Goal: Check status: Check status

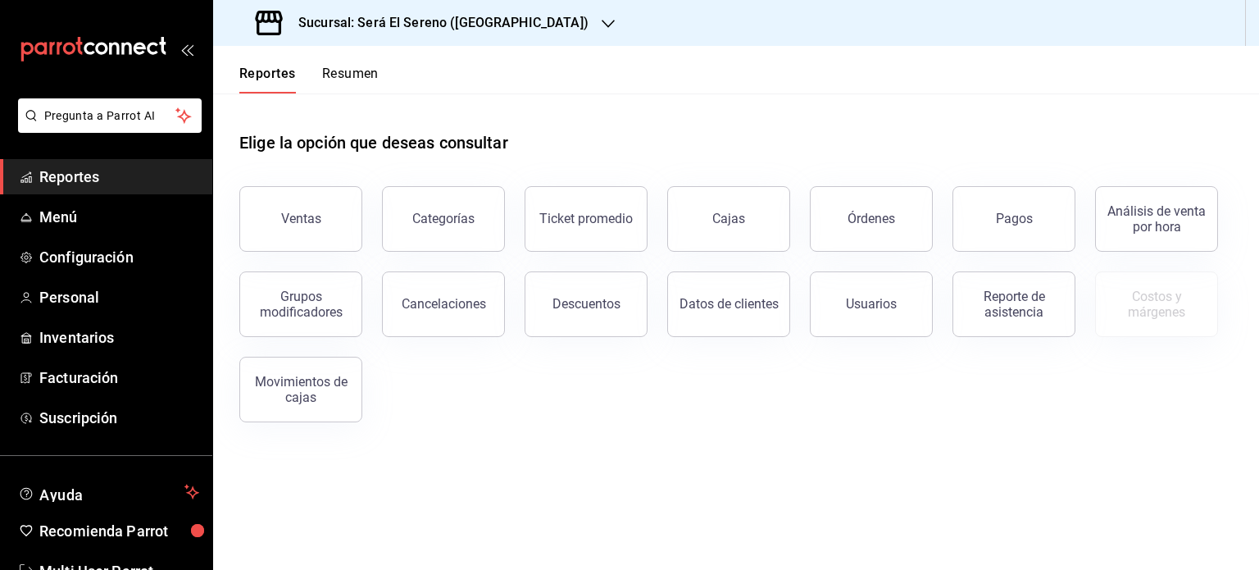
click at [85, 183] on span "Reportes" at bounding box center [119, 177] width 160 height 22
click at [291, 222] on div "Ventas" at bounding box center [301, 219] width 40 height 16
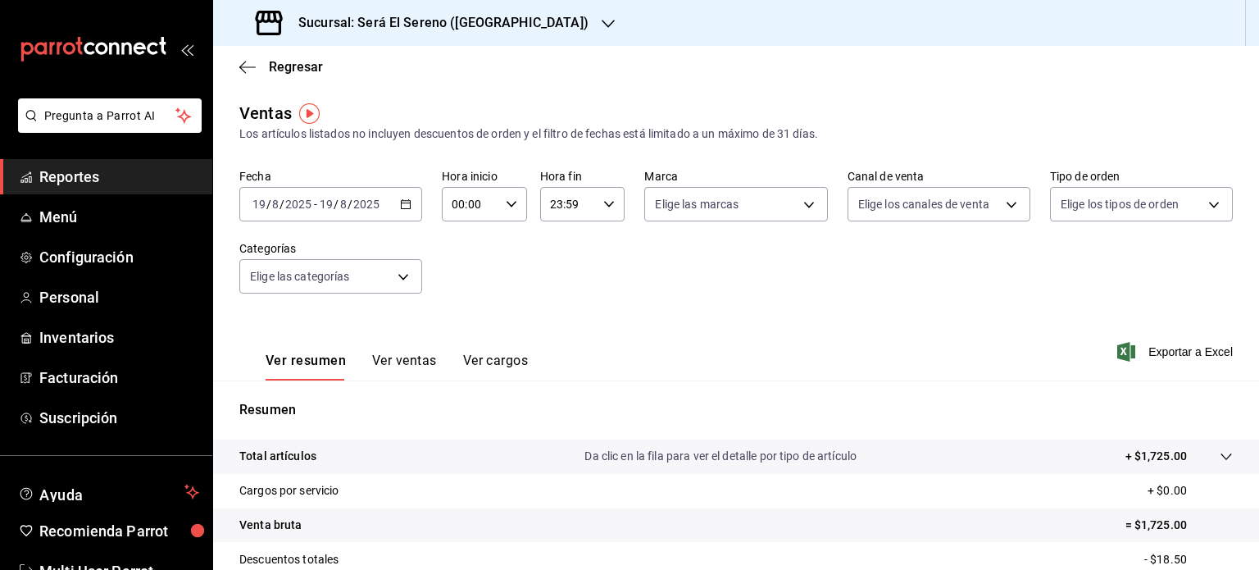
click at [105, 179] on span "Reportes" at bounding box center [119, 177] width 160 height 22
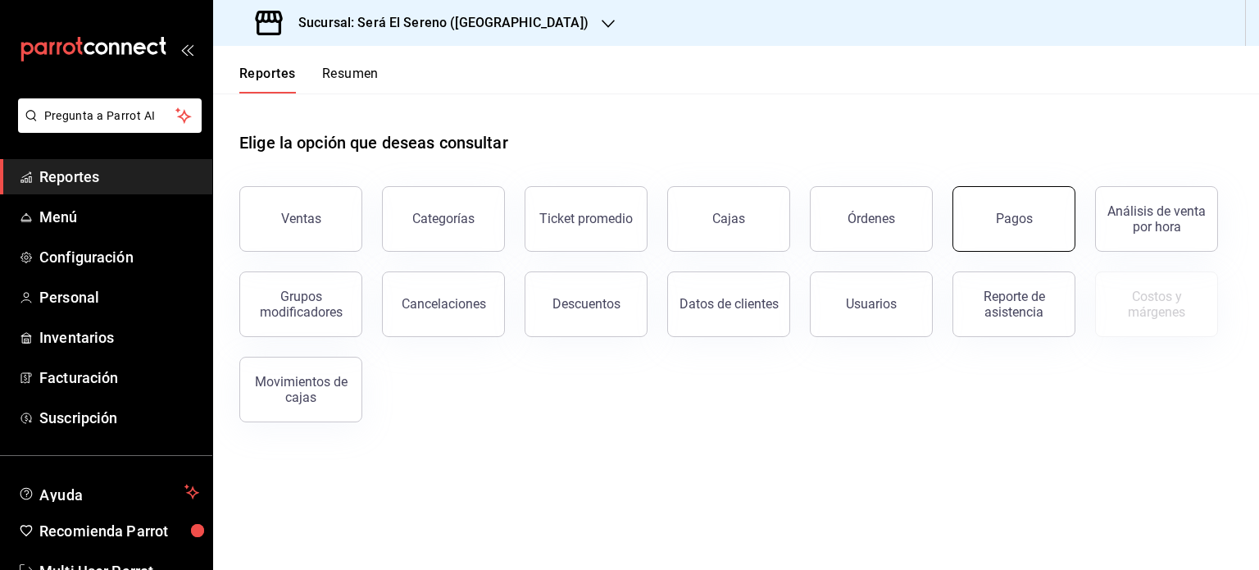
click at [1024, 214] on div "Pagos" at bounding box center [1014, 219] width 37 height 16
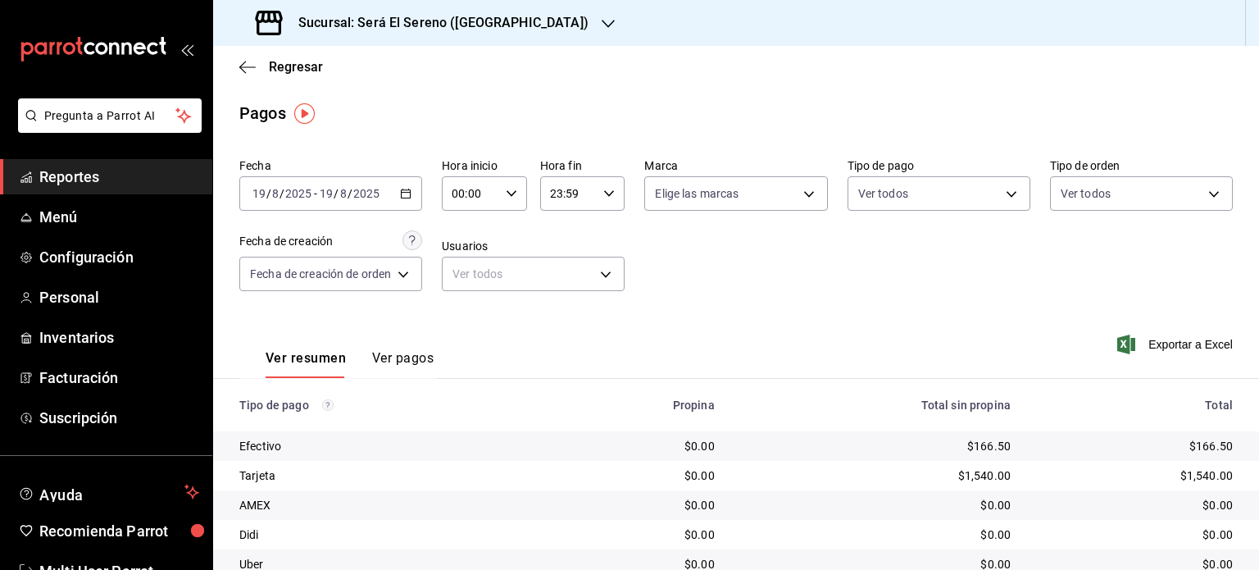
click at [407, 195] on icon "button" at bounding box center [405, 193] width 11 height 11
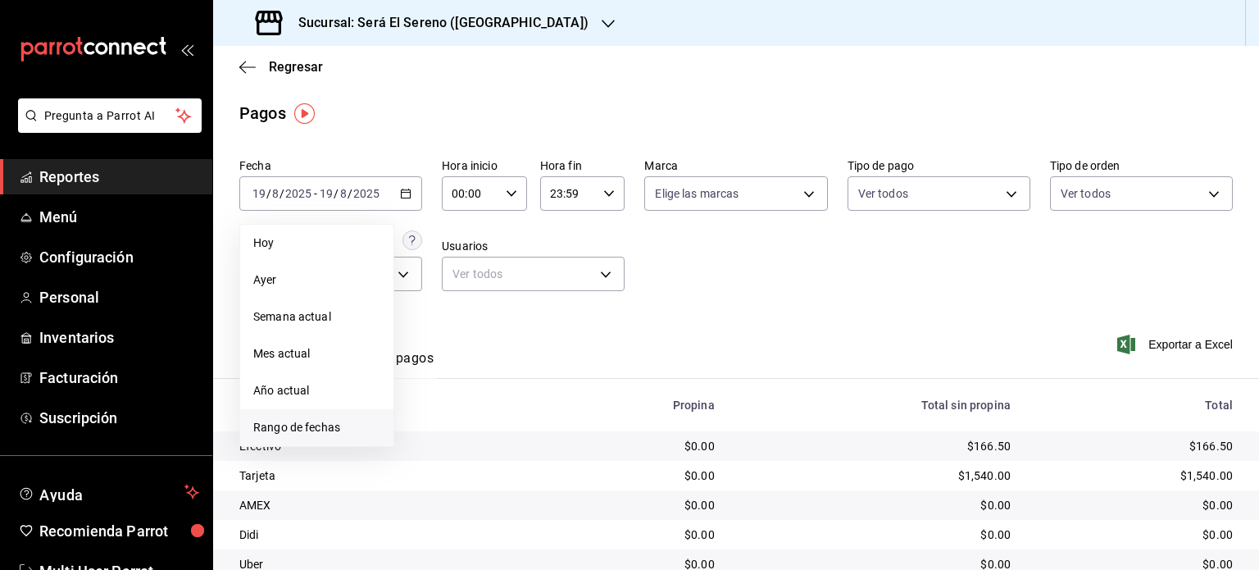
click at [357, 429] on span "Rango de fechas" at bounding box center [316, 427] width 127 height 17
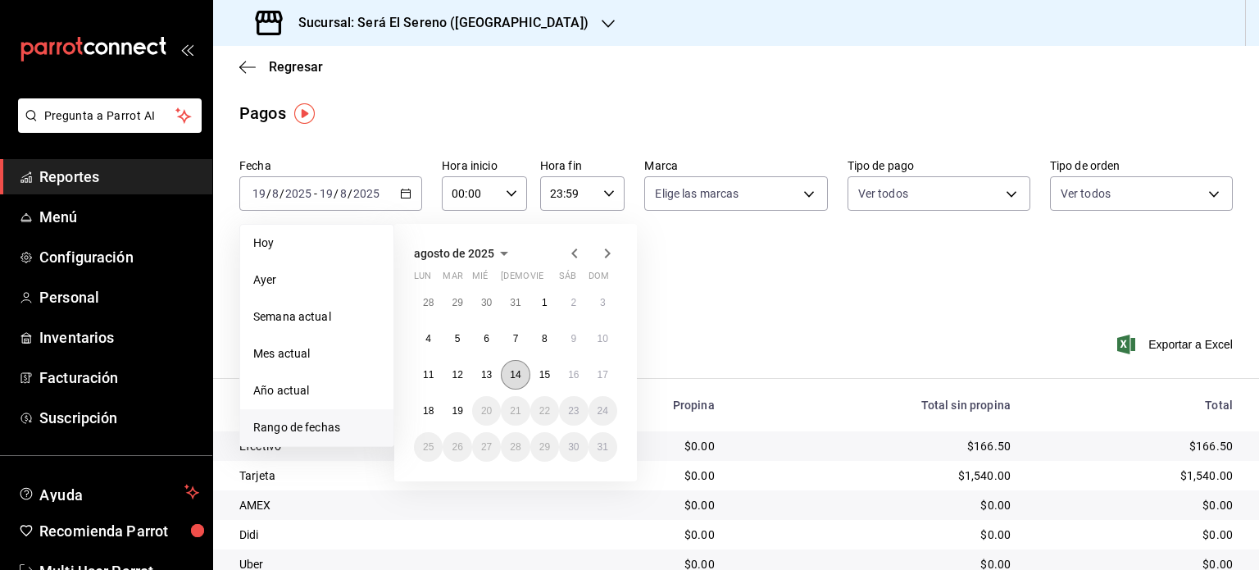
click at [518, 373] on abbr "14" at bounding box center [515, 374] width 11 height 11
click at [492, 375] on abbr "13" at bounding box center [486, 374] width 11 height 11
click at [492, 375] on div "Ver resumen Ver pagos Exportar a Excel" at bounding box center [736, 354] width 1046 height 87
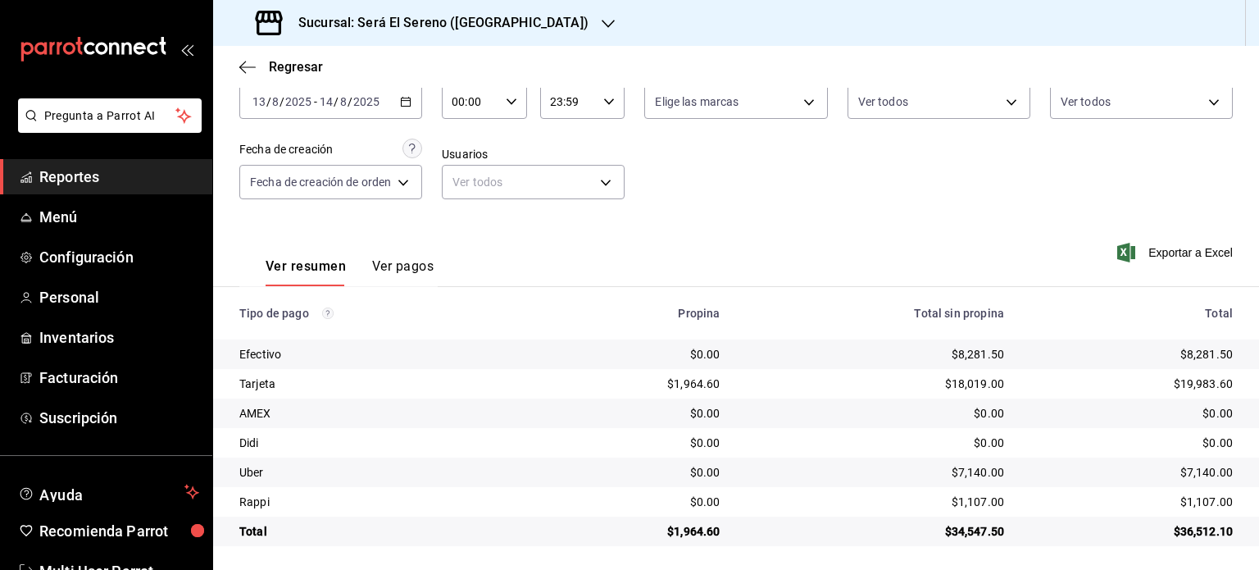
scroll to position [92, 0]
click at [602, 19] on icon "button" at bounding box center [608, 23] width 13 height 13
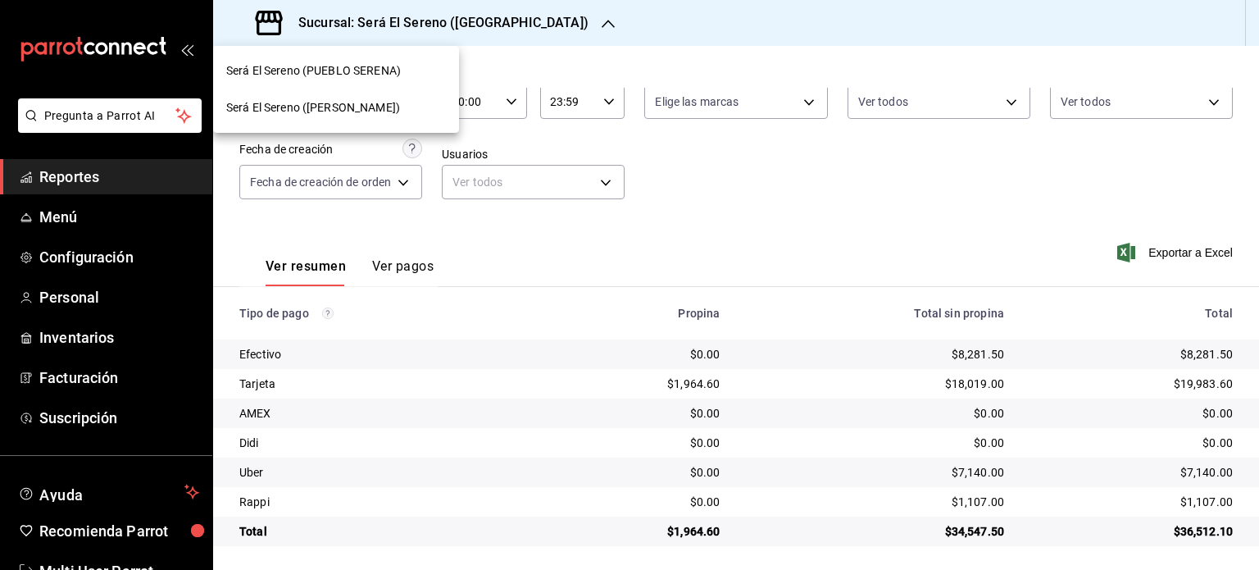
click at [407, 108] on div "Será El Sereno (ARBOLEDA)" at bounding box center [336, 107] width 220 height 17
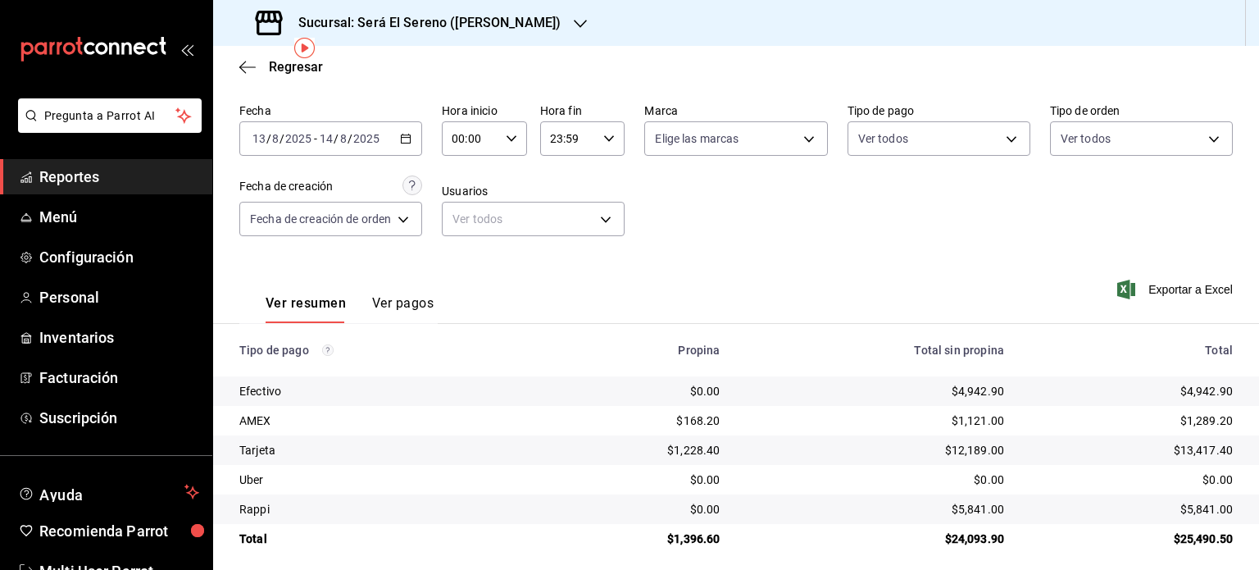
scroll to position [66, 0]
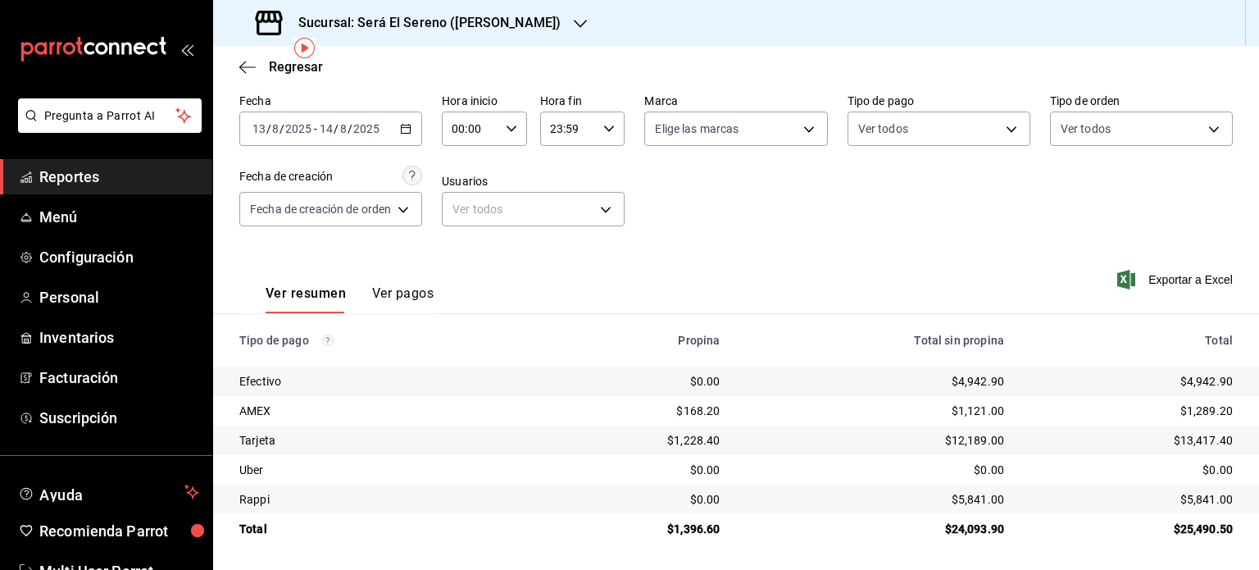
click at [574, 20] on icon "button" at bounding box center [580, 23] width 13 height 13
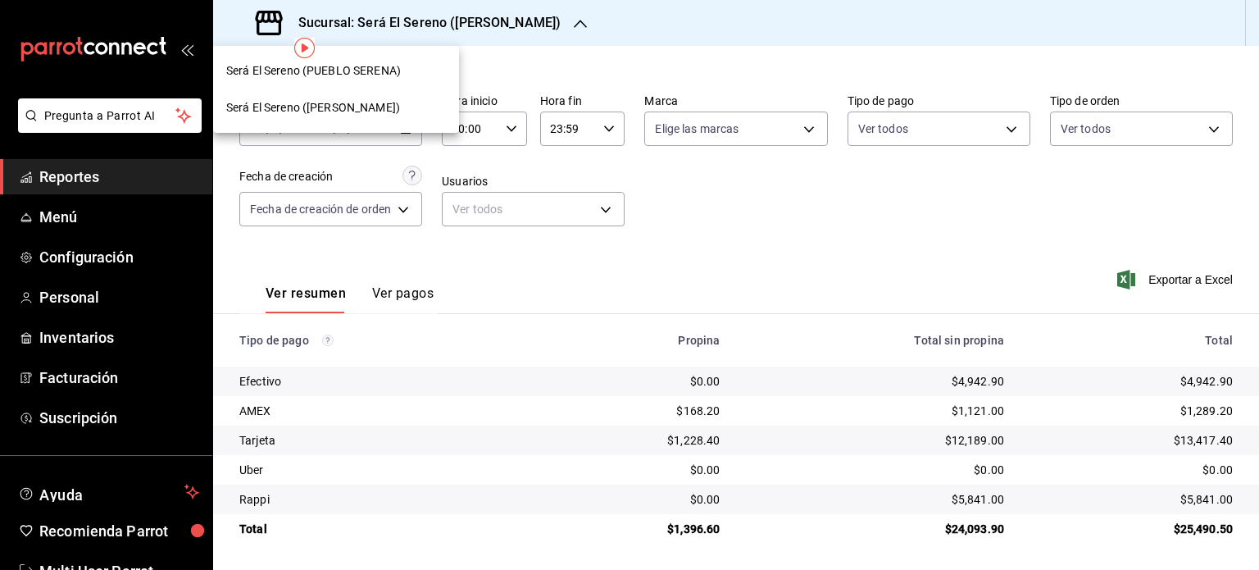
click at [644, 65] on div at bounding box center [629, 285] width 1259 height 570
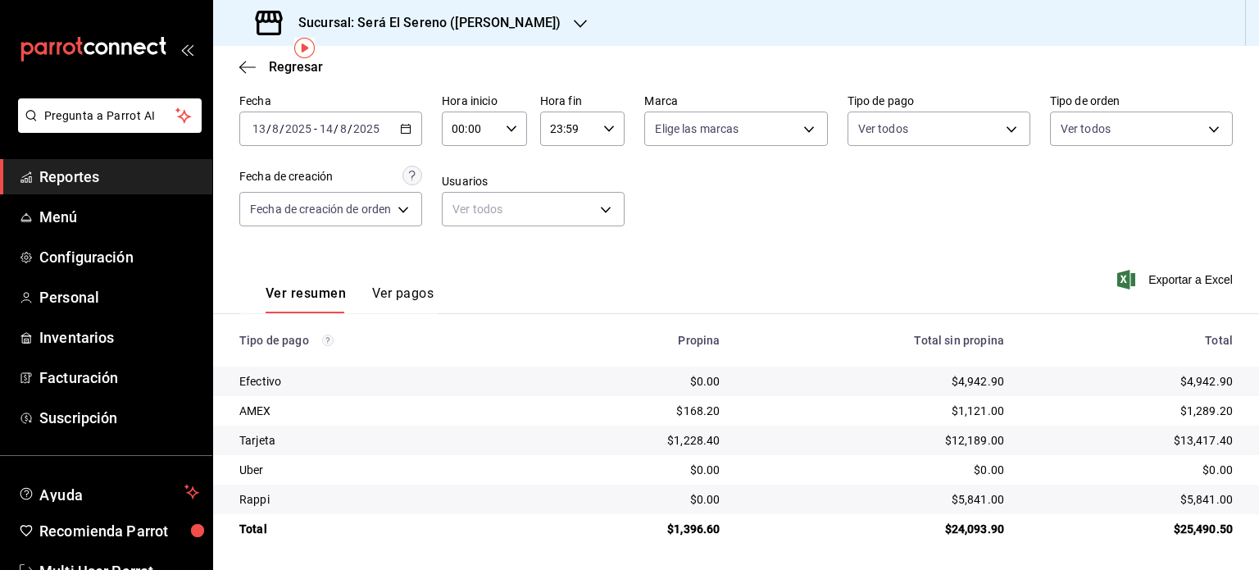
click at [404, 130] on icon "button" at bounding box center [405, 128] width 11 height 11
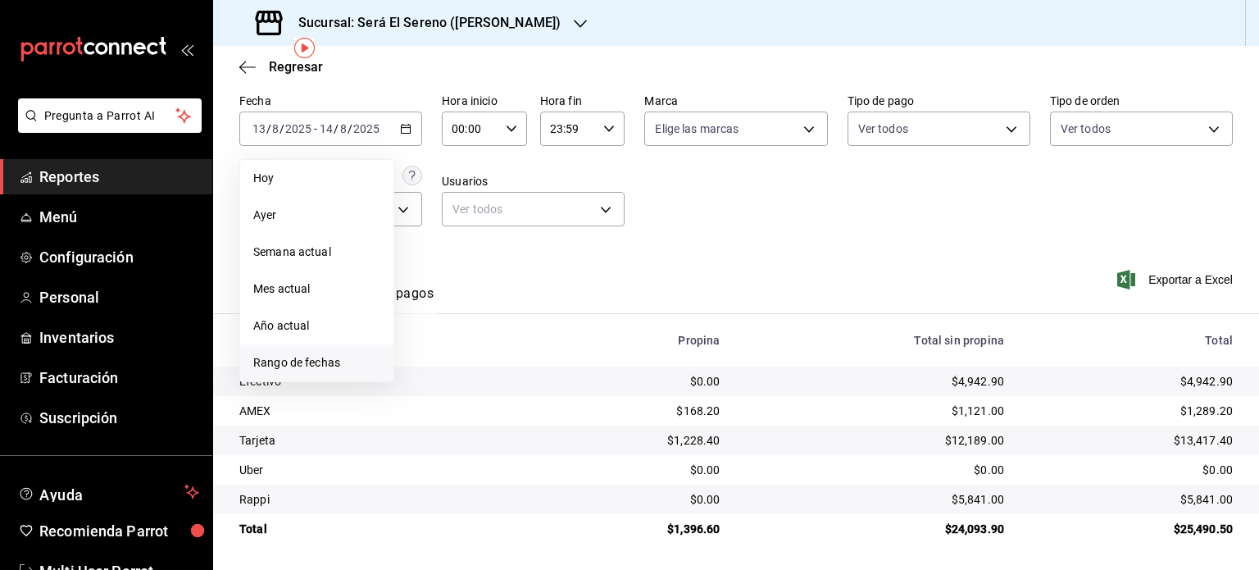
click at [339, 361] on span "Rango de fechas" at bounding box center [316, 362] width 127 height 17
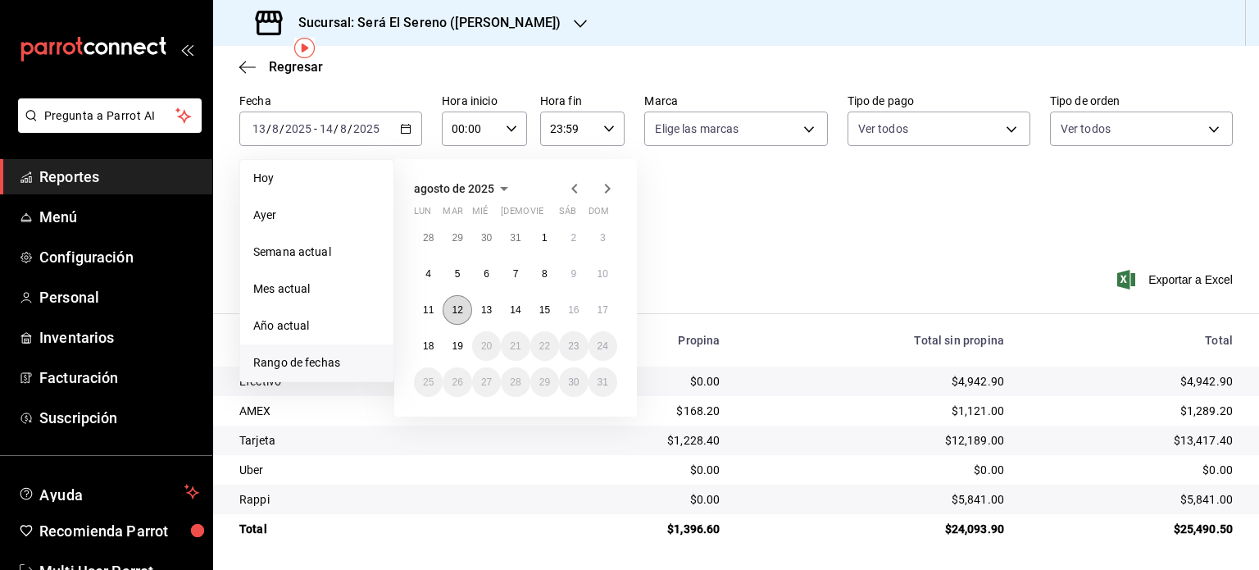
click at [459, 312] on abbr "12" at bounding box center [457, 309] width 11 height 11
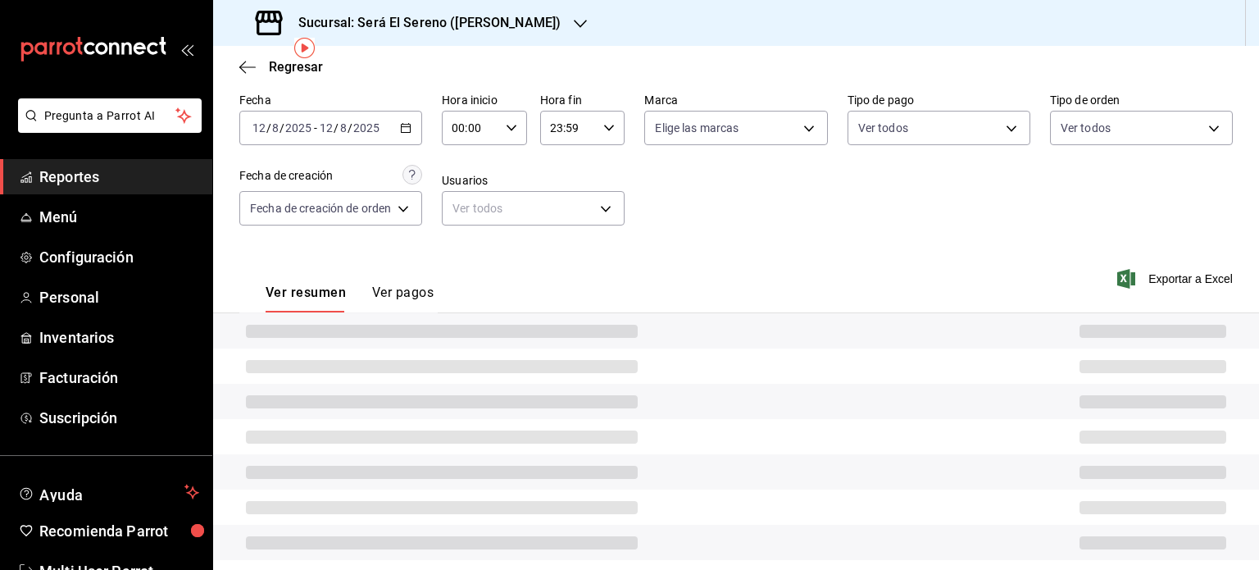
click at [459, 313] on div at bounding box center [736, 330] width 1046 height 35
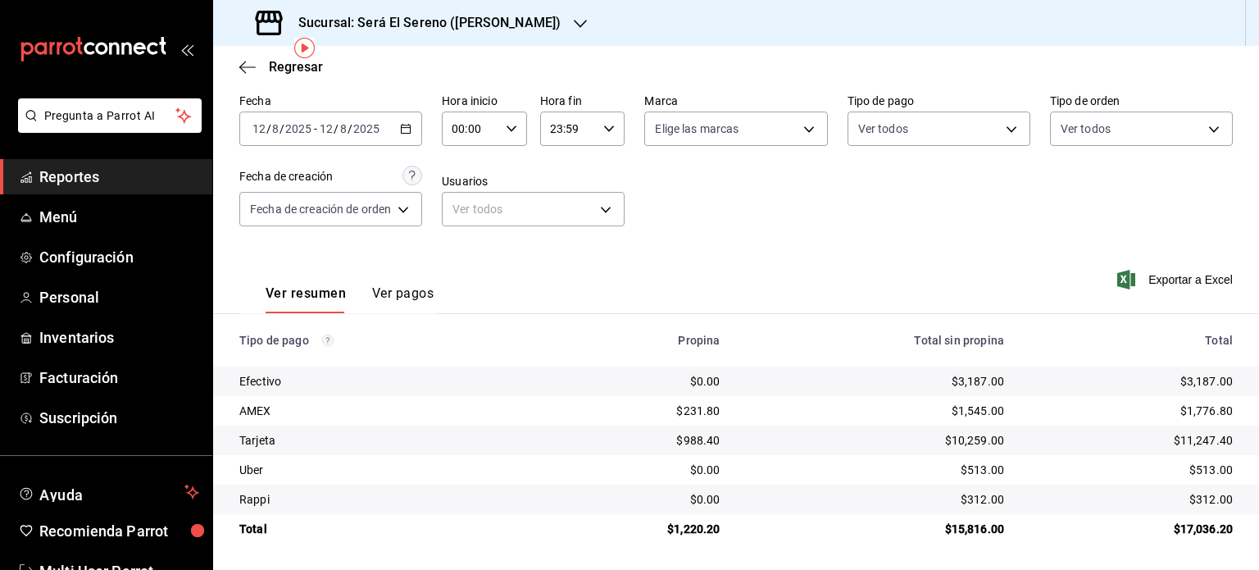
click at [403, 134] on icon "button" at bounding box center [405, 128] width 11 height 11
click at [412, 130] on icon "button" at bounding box center [405, 128] width 11 height 11
click at [460, 72] on div "Regresar" at bounding box center [736, 67] width 1046 height 42
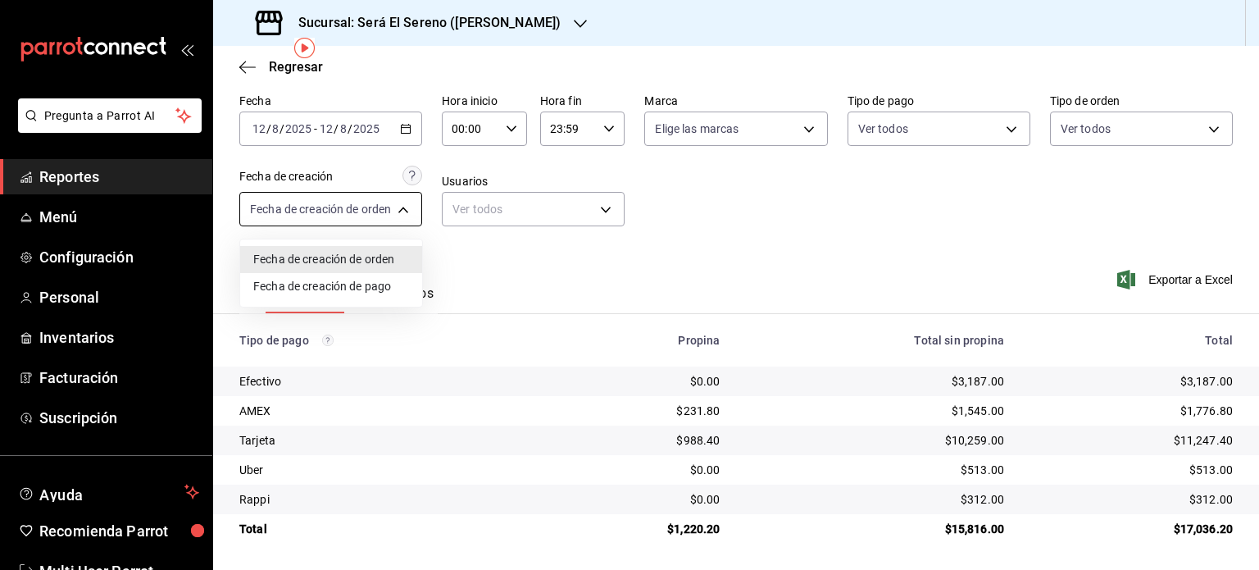
click at [404, 203] on body "Pregunta a Parrot AI Reportes Menú Configuración Personal Inventarios Facturaci…" at bounding box center [629, 285] width 1259 height 570
click at [403, 209] on div at bounding box center [629, 285] width 1259 height 570
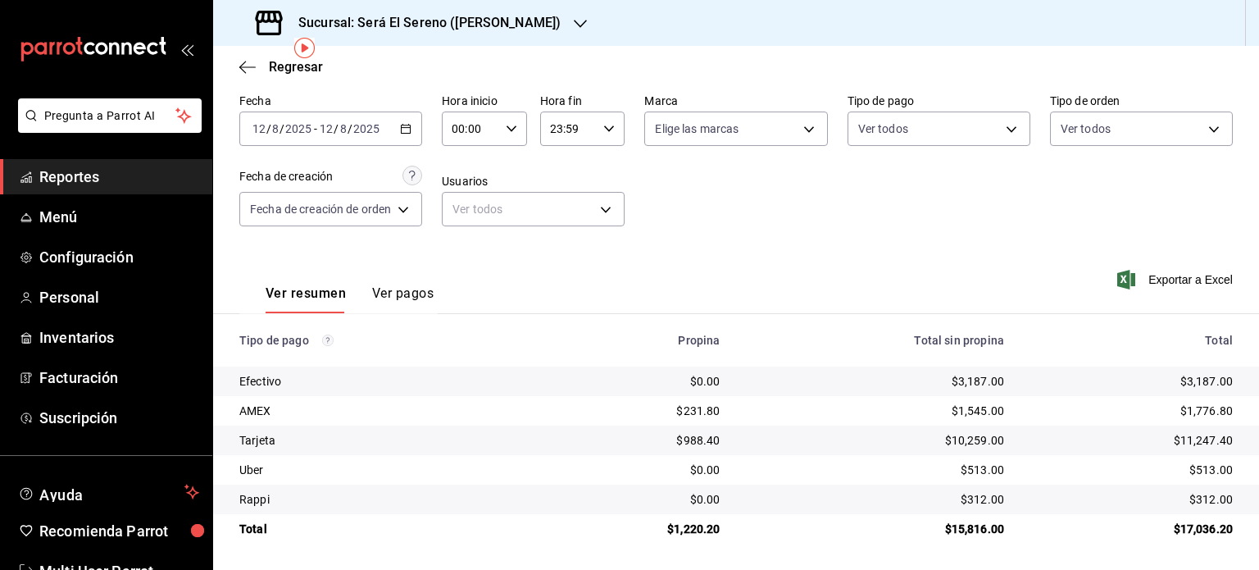
click at [407, 126] on icon "button" at bounding box center [405, 128] width 11 height 11
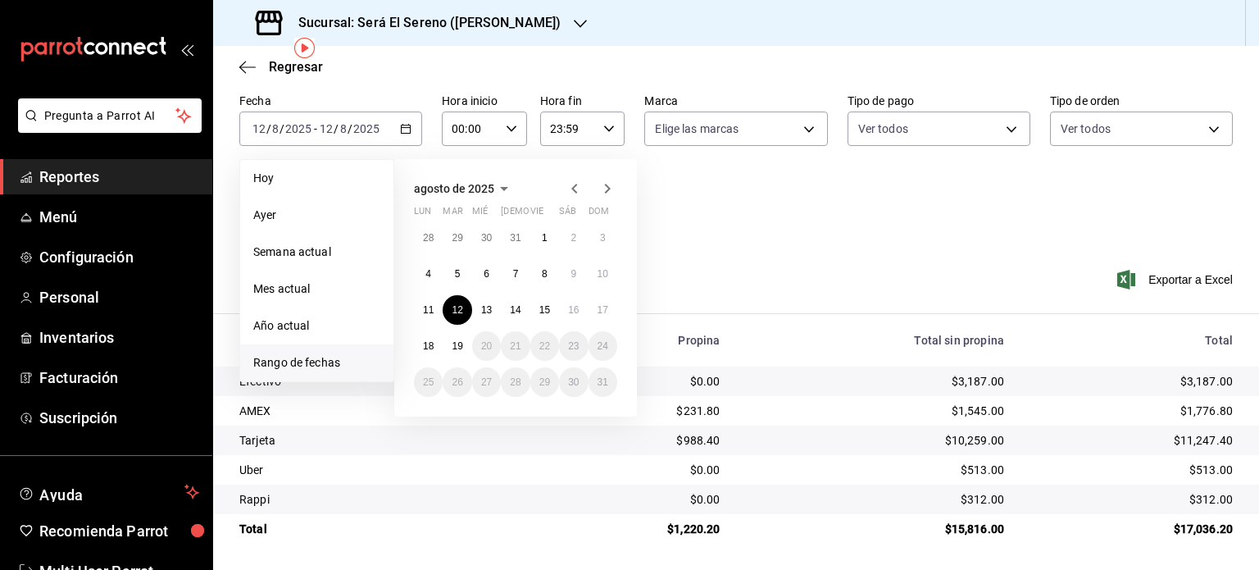
click at [116, 179] on span "Reportes" at bounding box center [119, 177] width 160 height 22
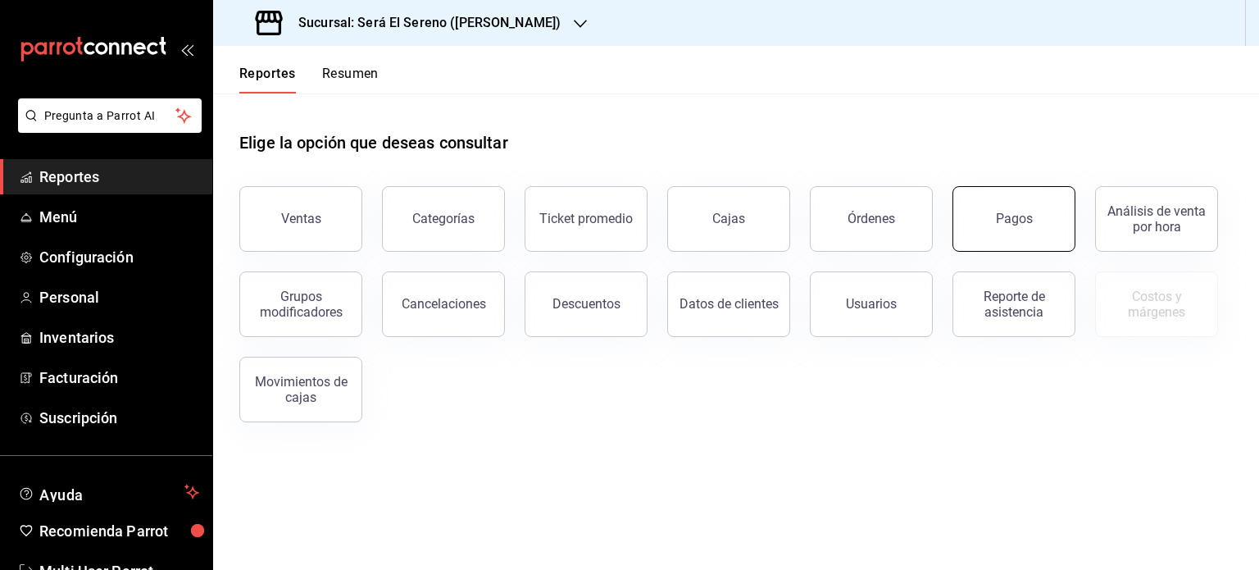
click at [1001, 216] on div "Pagos" at bounding box center [1014, 219] width 37 height 16
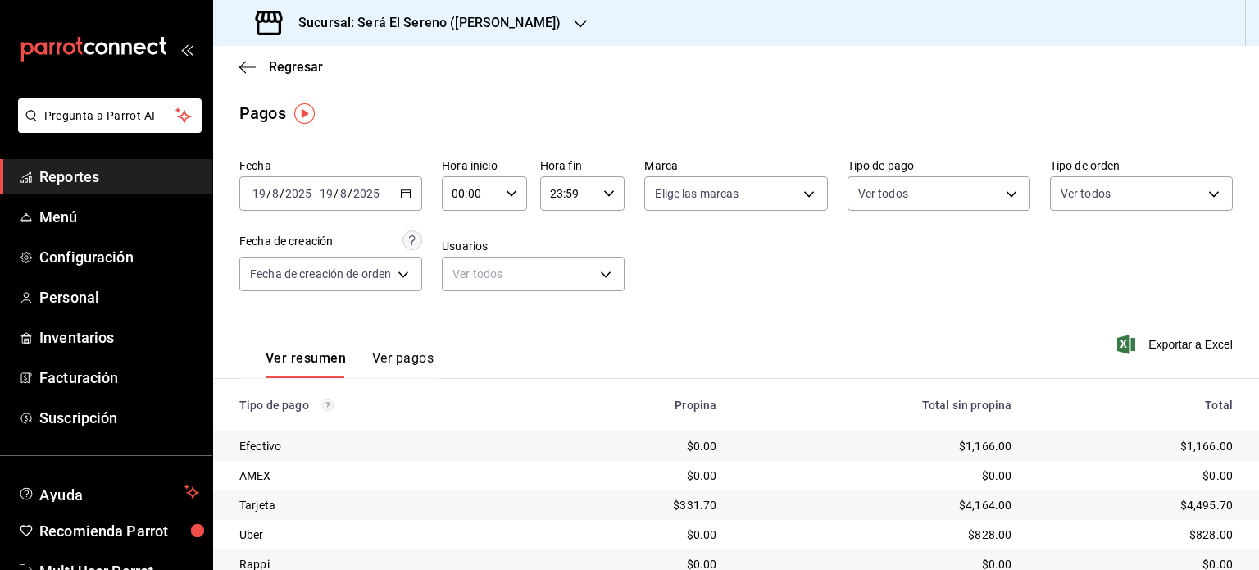
click at [409, 194] on icon "button" at bounding box center [405, 193] width 11 height 11
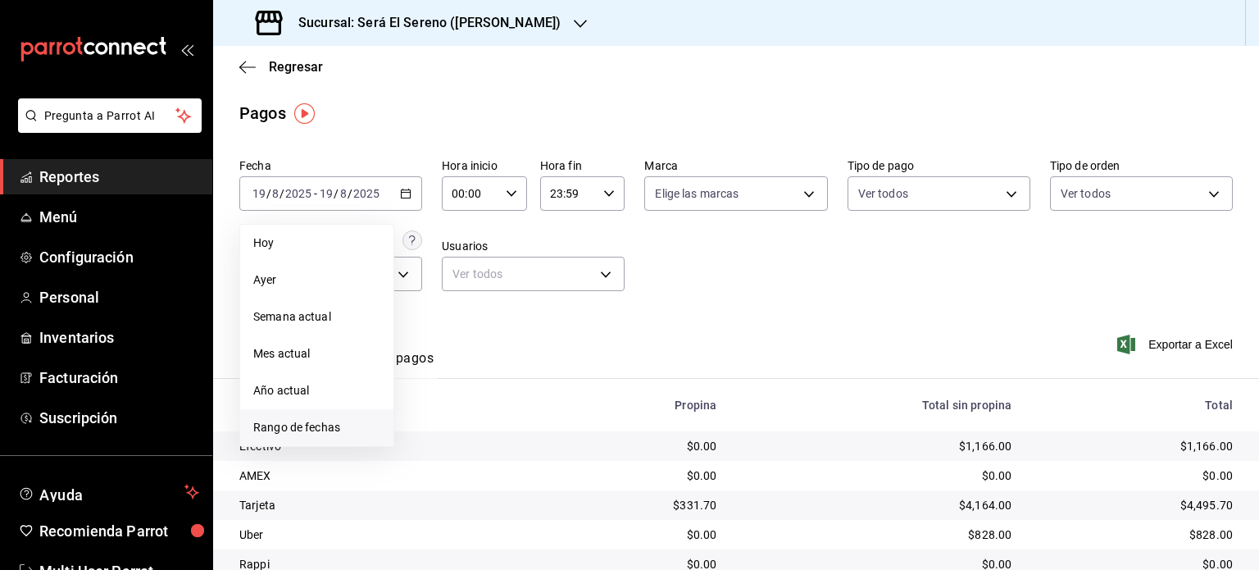
click at [347, 426] on span "Rango de fechas" at bounding box center [316, 427] width 127 height 17
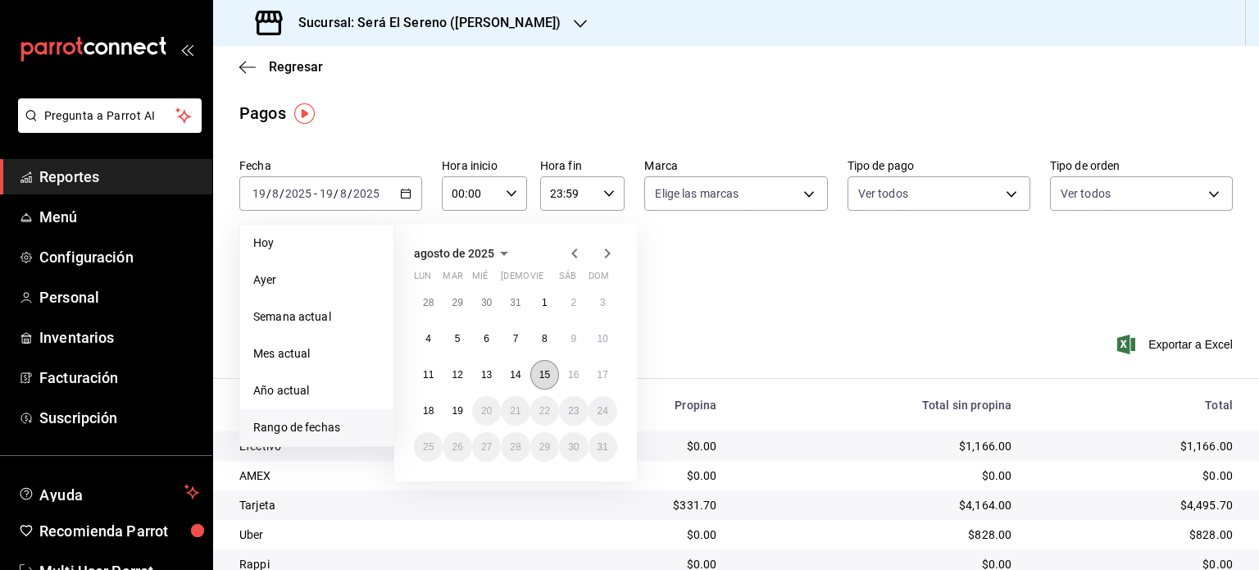
click at [541, 369] on abbr "15" at bounding box center [544, 374] width 11 height 11
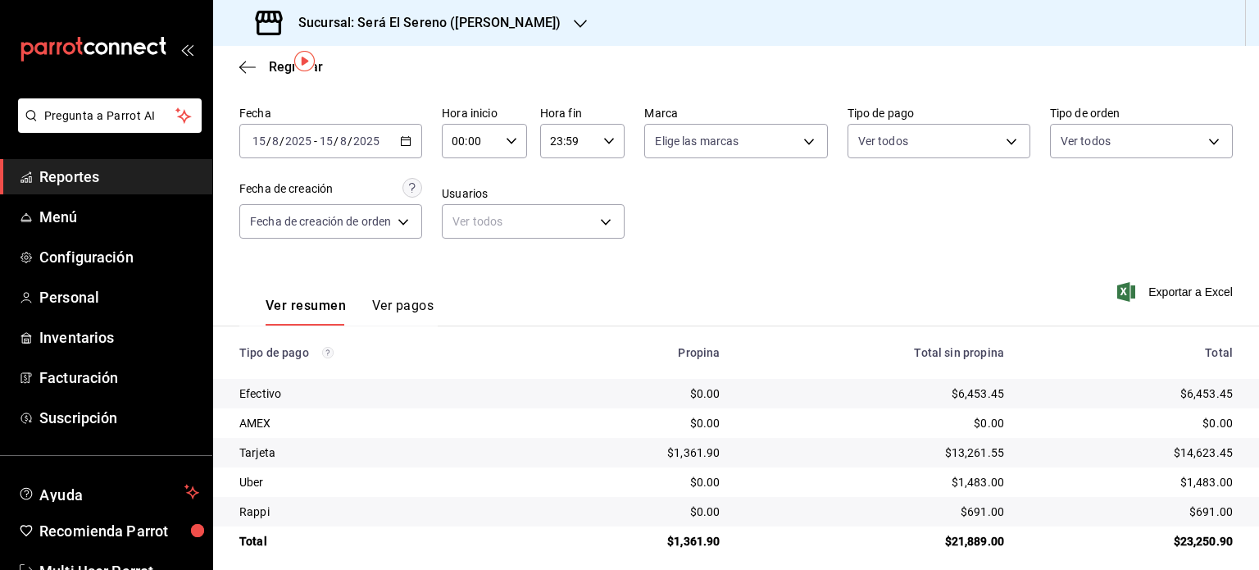
scroll to position [66, 0]
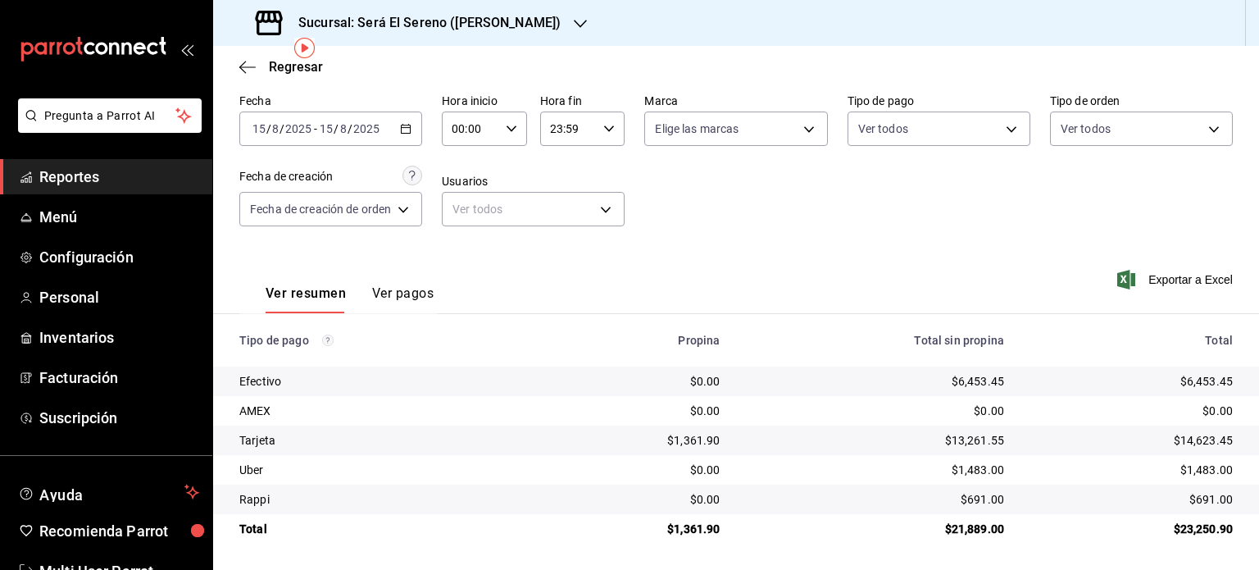
click at [407, 130] on icon "button" at bounding box center [405, 128] width 11 height 11
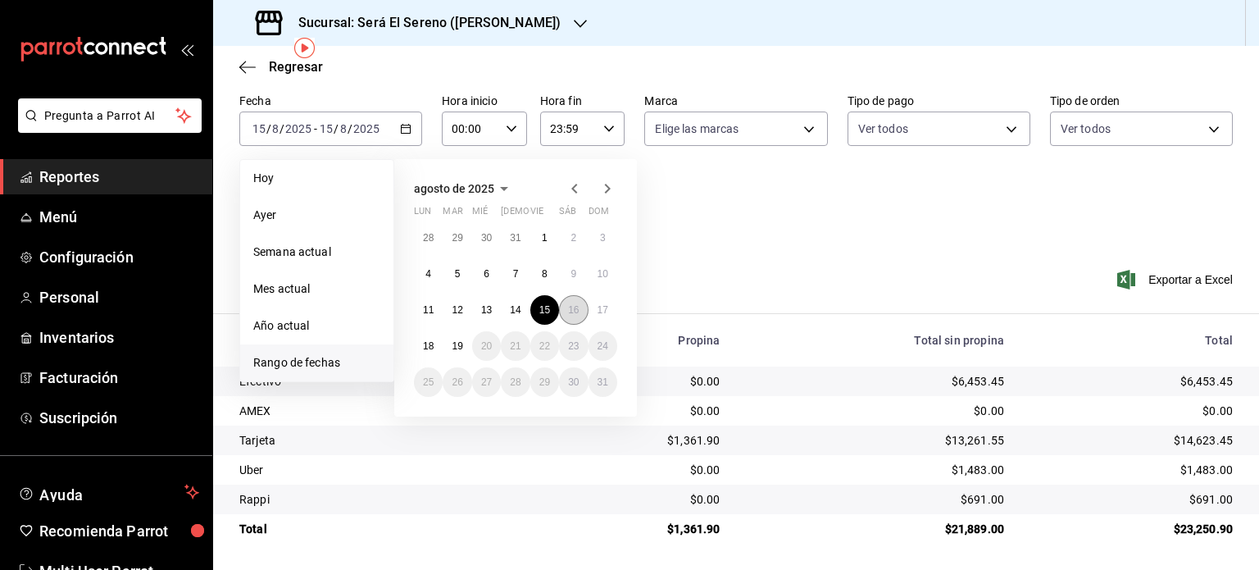
click at [572, 304] on abbr "16" at bounding box center [573, 309] width 11 height 11
